Goal: Information Seeking & Learning: Learn about a topic

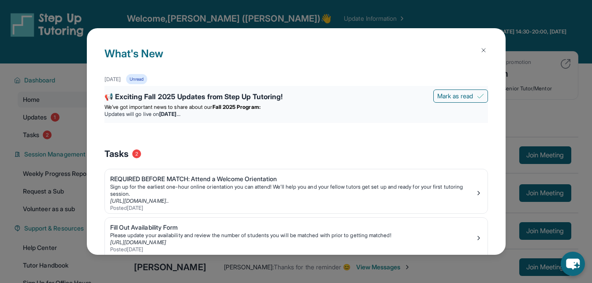
click at [206, 95] on div "📢 Exciting Fall 2025 Updates from Step Up Tutoring!" at bounding box center [295, 97] width 383 height 12
click at [211, 97] on div "📢 Exciting Fall 2025 Updates from Step Up Tutoring!" at bounding box center [295, 97] width 383 height 12
click at [184, 96] on div "📢 Exciting Fall 2025 Updates from Step Up Tutoring!" at bounding box center [295, 97] width 383 height 12
click at [119, 91] on div "📢 Exciting Fall 2025 Updates from Step Up Tutoring! [PERSON_NAME] as read We’ve…" at bounding box center [295, 104] width 383 height 37
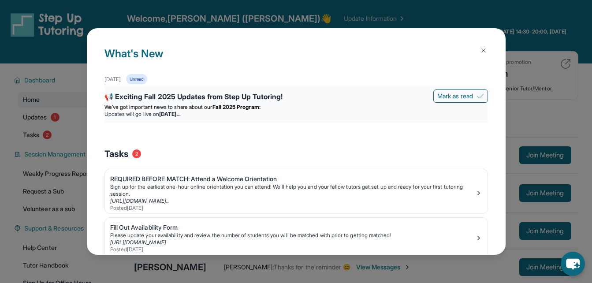
click at [107, 99] on div "📢 Exciting Fall 2025 Updates from Step Up Tutoring!" at bounding box center [295, 97] width 383 height 12
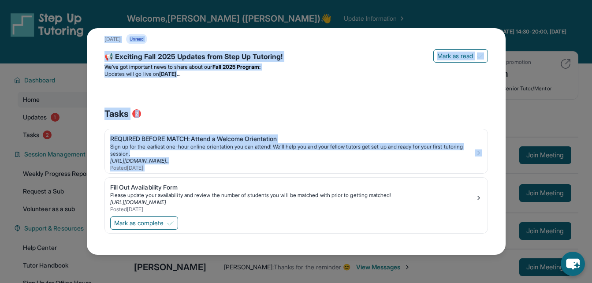
drag, startPoint x: 505, startPoint y: 72, endPoint x: 500, endPoint y: 152, distance: 80.8
click at [500, 152] on div "What's New [DATE] Unread 📢 Exciting Fall 2025 Updates from Step Up Tutoring! [P…" at bounding box center [296, 141] width 418 height 226
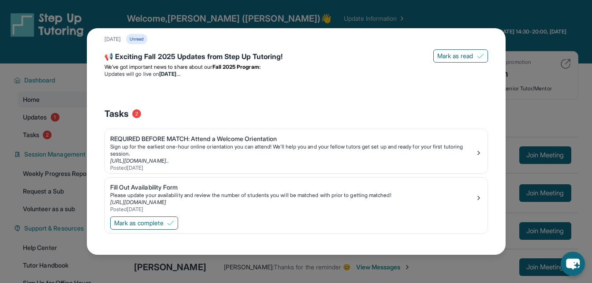
click at [330, 230] on div "Mark as complete" at bounding box center [296, 224] width 382 height 19
click at [211, 57] on div "📢 Exciting Fall 2025 Updates from Step Up Tutoring!" at bounding box center [295, 57] width 383 height 12
click at [180, 71] on strong "[DATE]" at bounding box center [169, 73] width 21 height 7
click at [130, 52] on div "📢 Exciting Fall 2025 Updates from Step Up Tutoring!" at bounding box center [295, 57] width 383 height 12
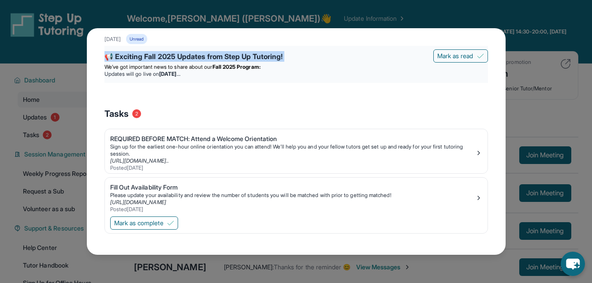
click at [130, 52] on div "📢 Exciting Fall 2025 Updates from Step Up Tutoring!" at bounding box center [295, 57] width 383 height 12
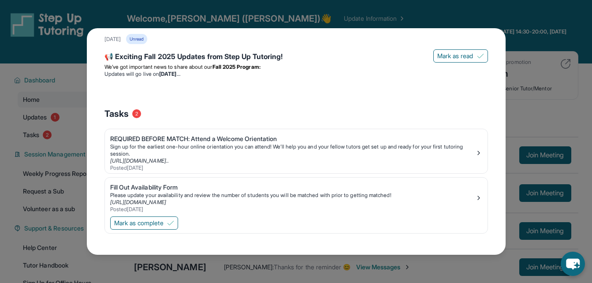
drag, startPoint x: 130, startPoint y: 52, endPoint x: 186, endPoint y: 88, distance: 66.6
click at [186, 88] on div "[DATE] Unread 📢 Exciting Fall 2025 Updates from Step Up Tutoring! [PERSON_NAME]…" at bounding box center [295, 66] width 383 height 65
click at [184, 67] on span "We’ve got important news to share about our" at bounding box center [158, 66] width 108 height 7
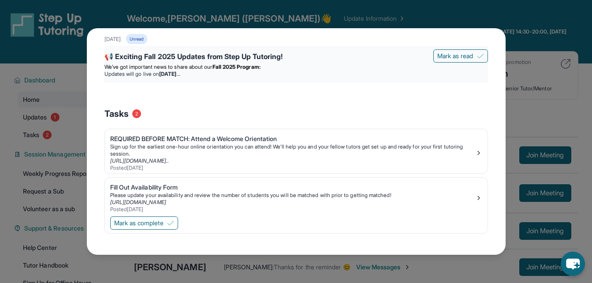
click at [110, 56] on div "📢 Exciting Fall 2025 Updates from Step Up Tutoring!" at bounding box center [295, 57] width 383 height 12
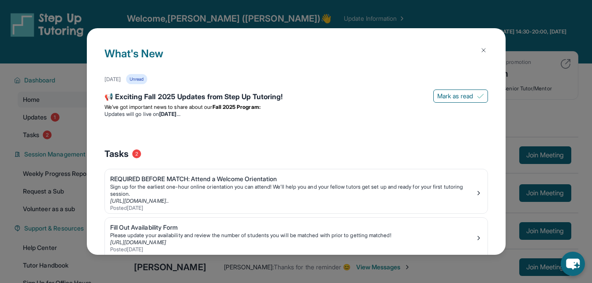
click at [481, 49] on button at bounding box center [483, 50] width 18 height 18
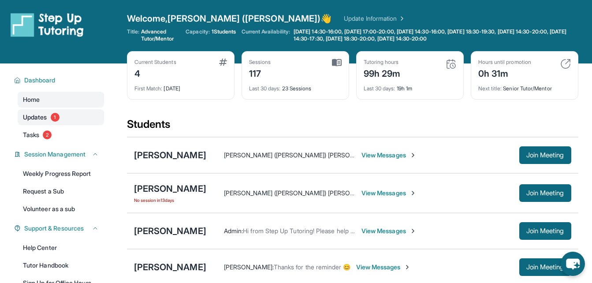
click at [58, 118] on span "1" at bounding box center [55, 117] width 9 height 9
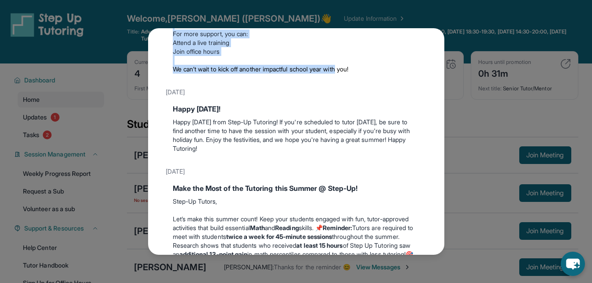
scroll to position [149, 0]
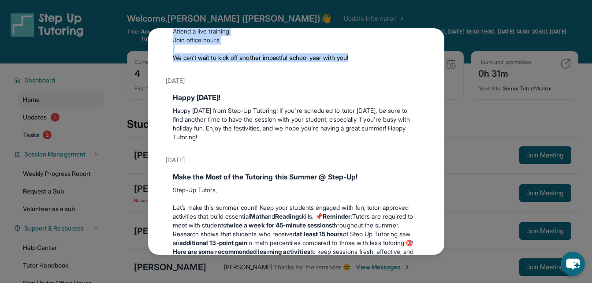
drag, startPoint x: 444, startPoint y: 63, endPoint x: 440, endPoint y: 86, distance: 23.2
click at [440, 86] on div "Updates [DATE] 📢 Exciting Fall 2025 Updates from Step Up Tutoring! We’ve got im…" at bounding box center [296, 141] width 296 height 226
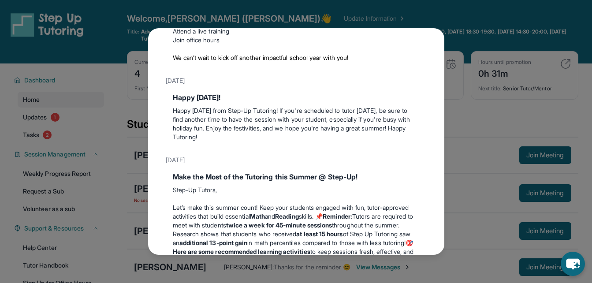
drag, startPoint x: 440, startPoint y: 86, endPoint x: 398, endPoint y: 102, distance: 44.8
click at [398, 89] on div "[DATE]" at bounding box center [296, 81] width 261 height 16
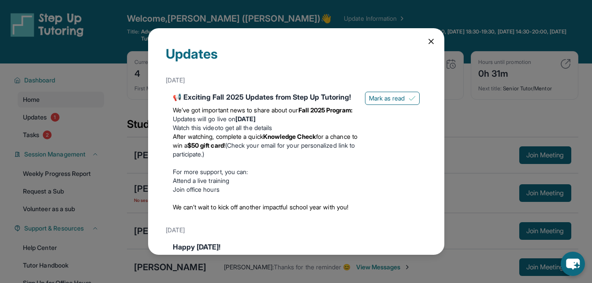
click at [429, 40] on icon at bounding box center [431, 41] width 4 height 4
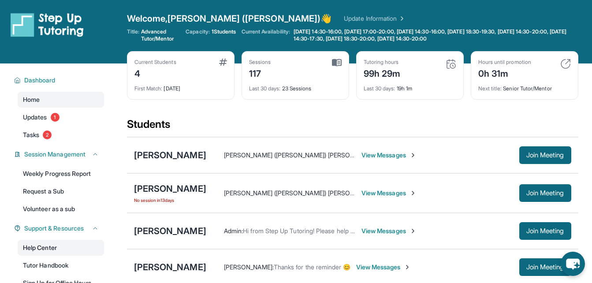
click at [49, 249] on link "Help Center" at bounding box center [61, 248] width 86 height 16
